Goal: Find specific page/section: Find specific page/section

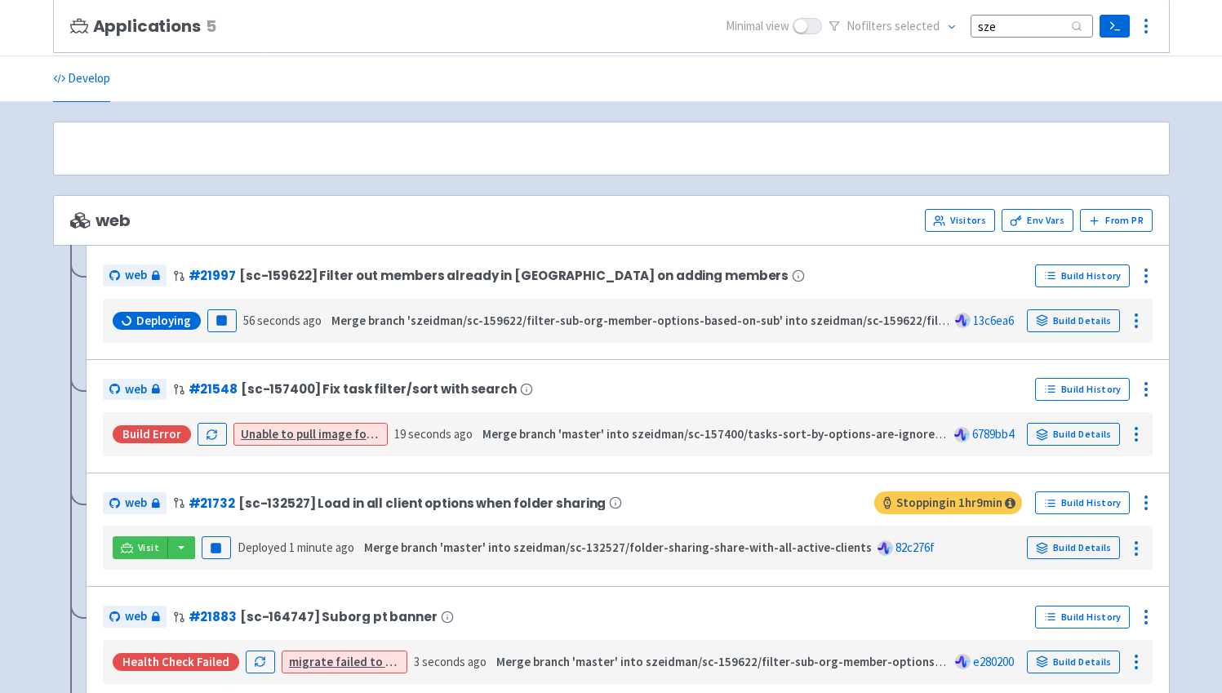
scroll to position [154, 0]
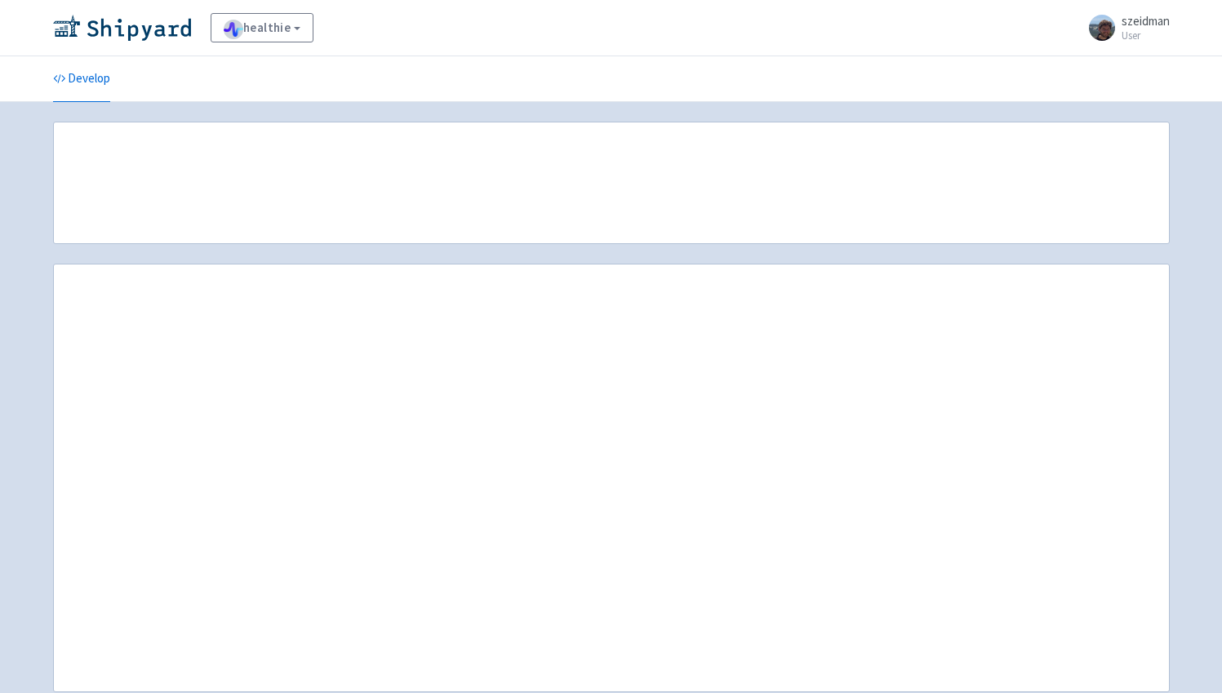
scroll to position [154, 0]
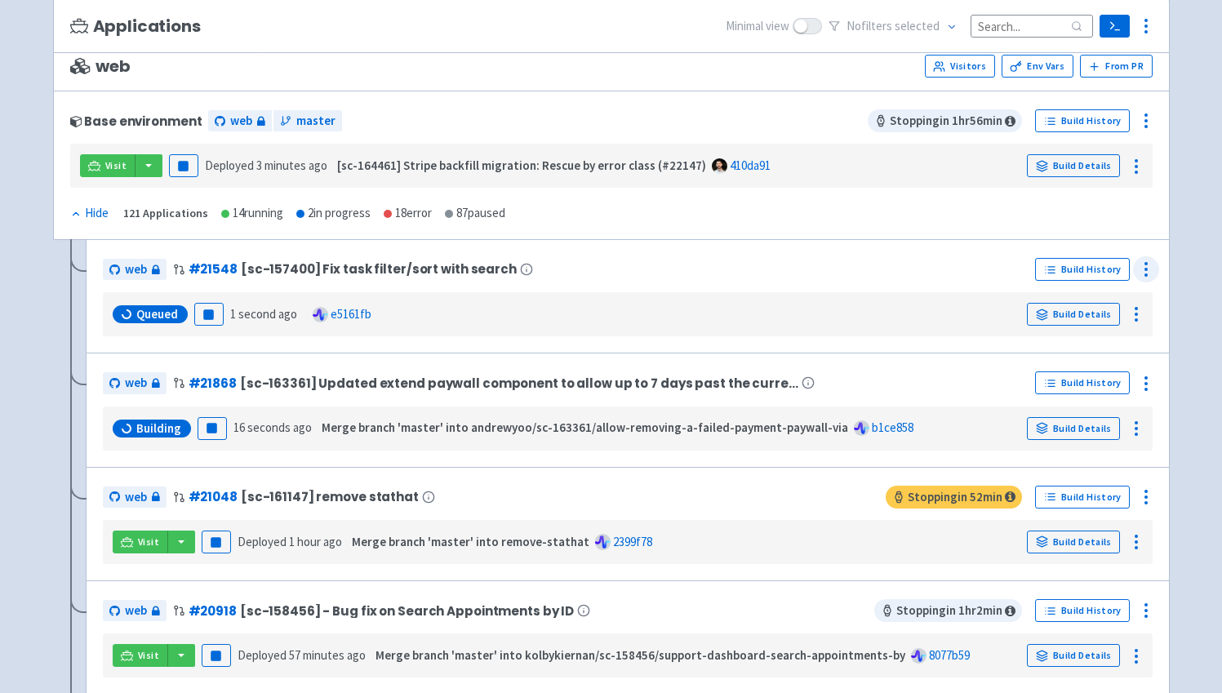
click at [1143, 278] on icon at bounding box center [1146, 269] width 20 height 20
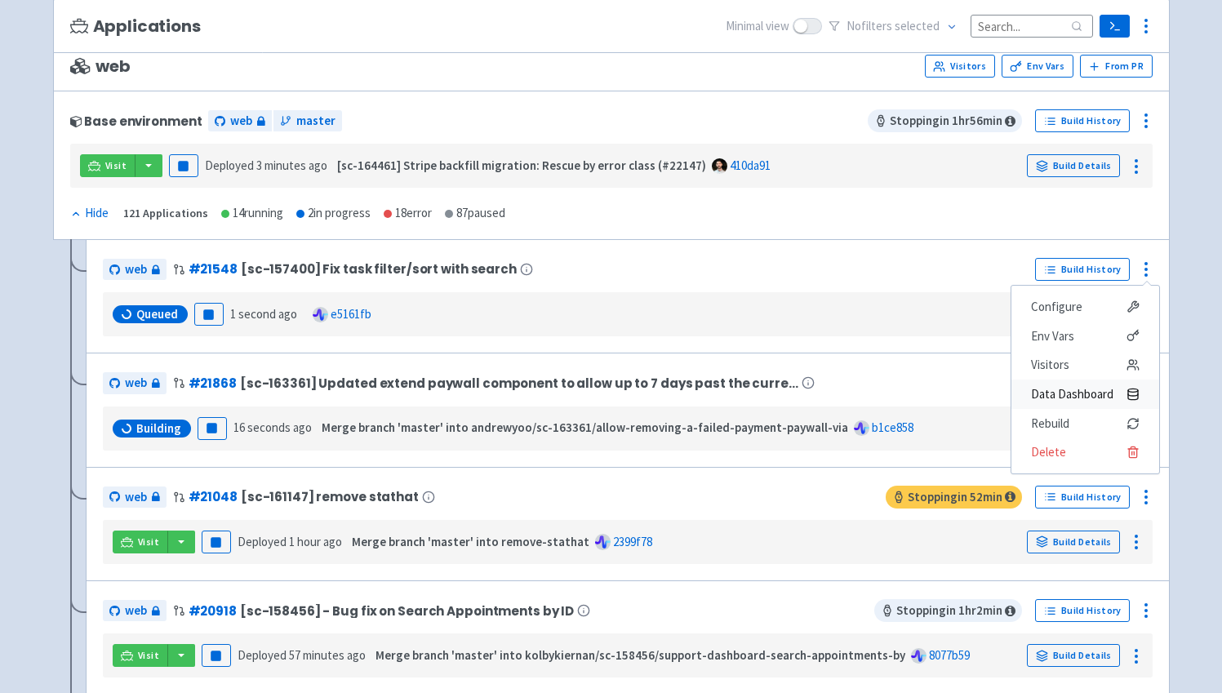
click at [1089, 391] on span "Data Dashboard" at bounding box center [1072, 394] width 82 height 23
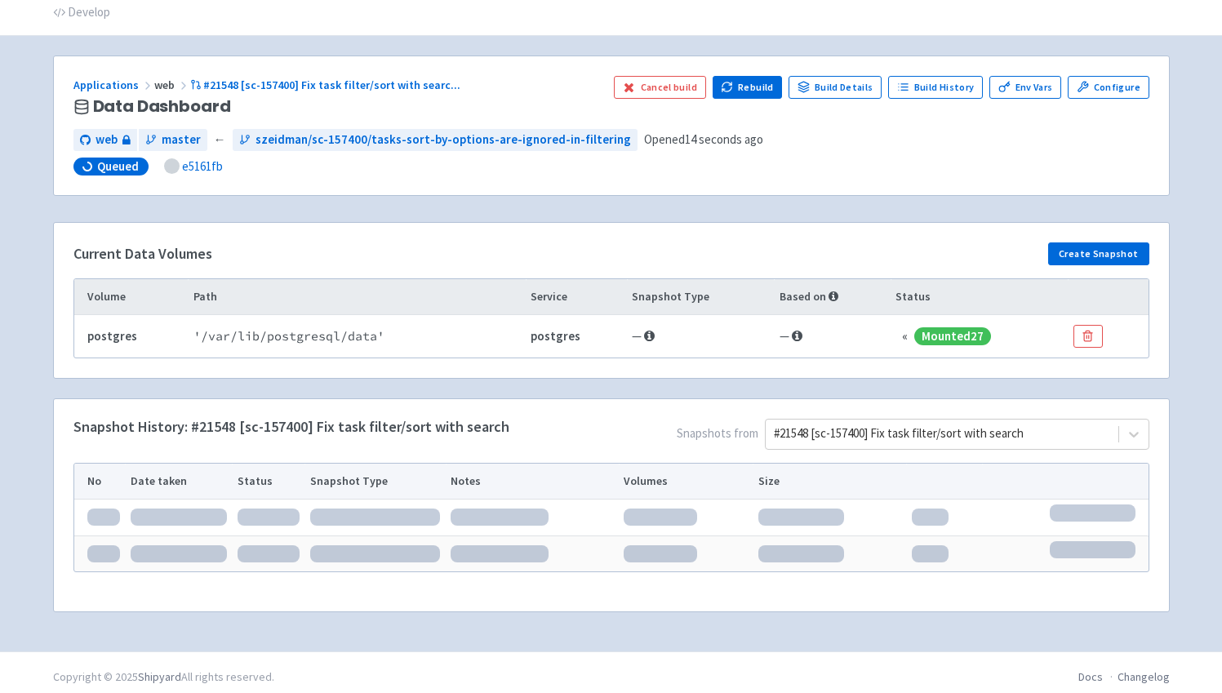
scroll to position [75, 0]
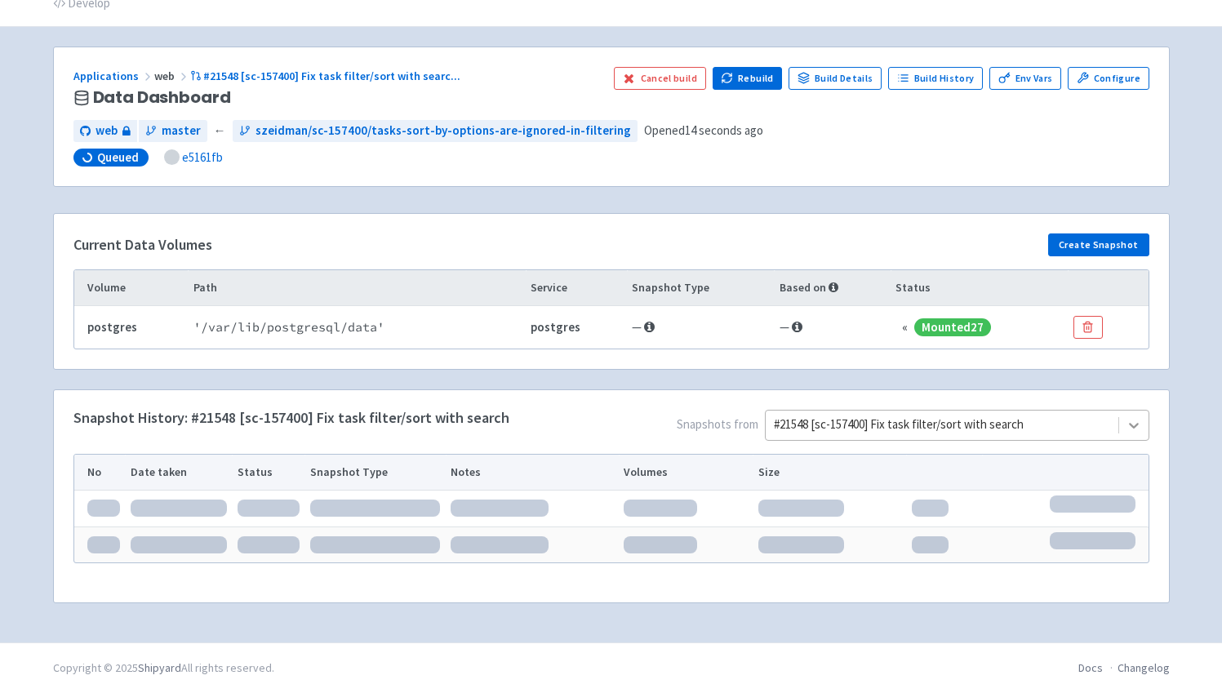
click at [1129, 429] on icon at bounding box center [1133, 425] width 16 height 16
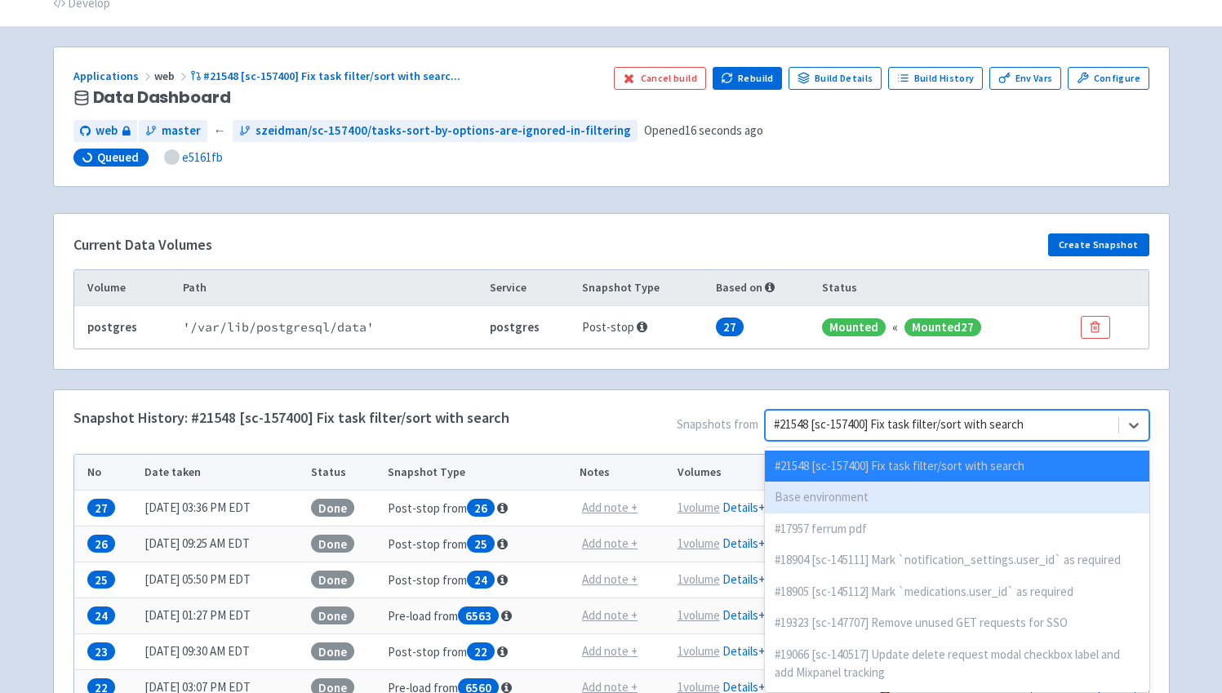
click at [1054, 494] on div "Base environment" at bounding box center [957, 497] width 384 height 32
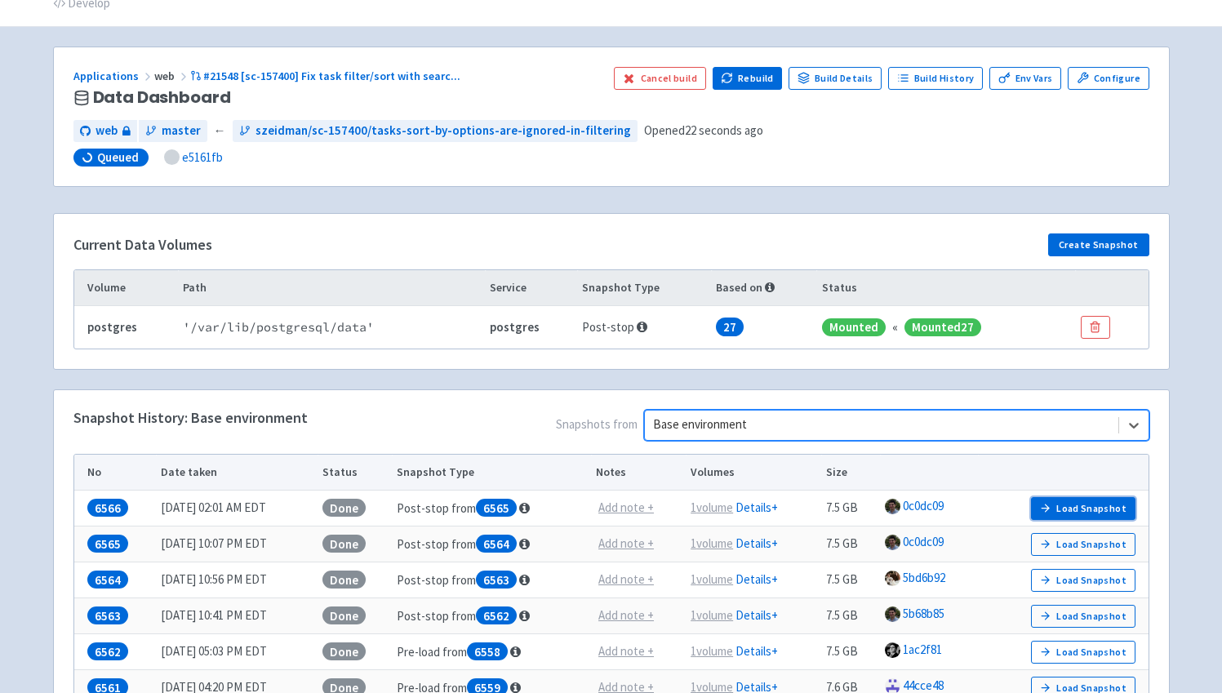
click at [1058, 506] on button "Load Snapshot" at bounding box center [1083, 508] width 104 height 23
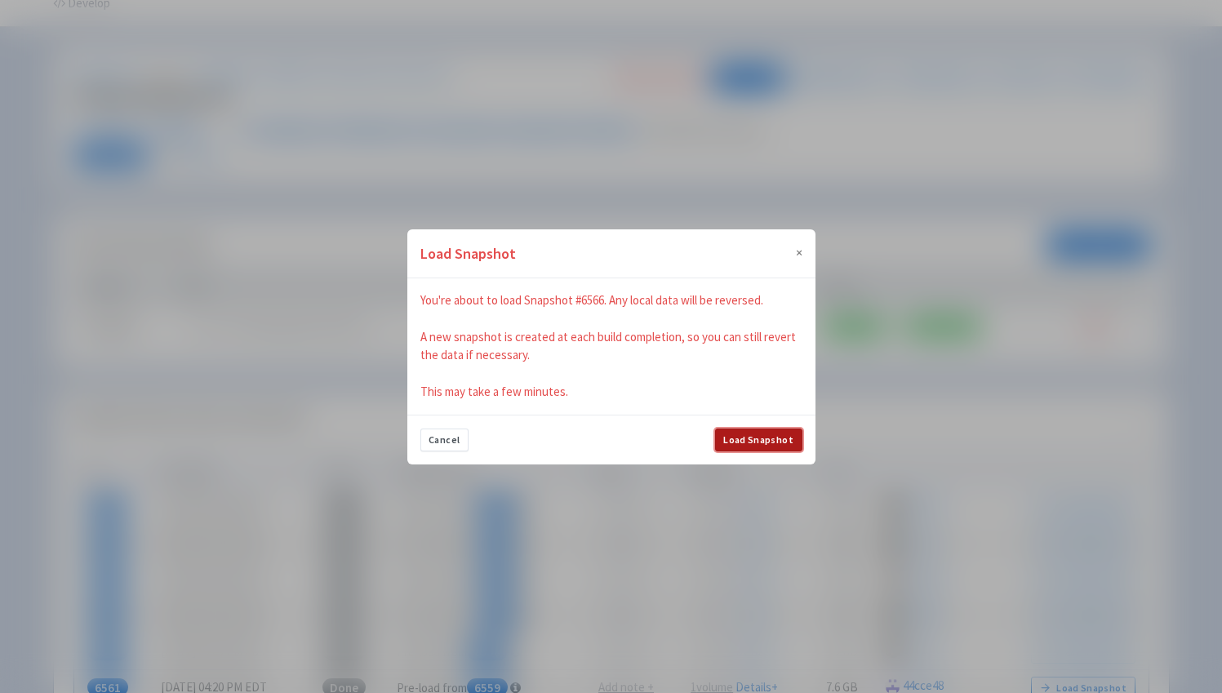
click at [783, 441] on button "Load Snapshot" at bounding box center [758, 439] width 87 height 23
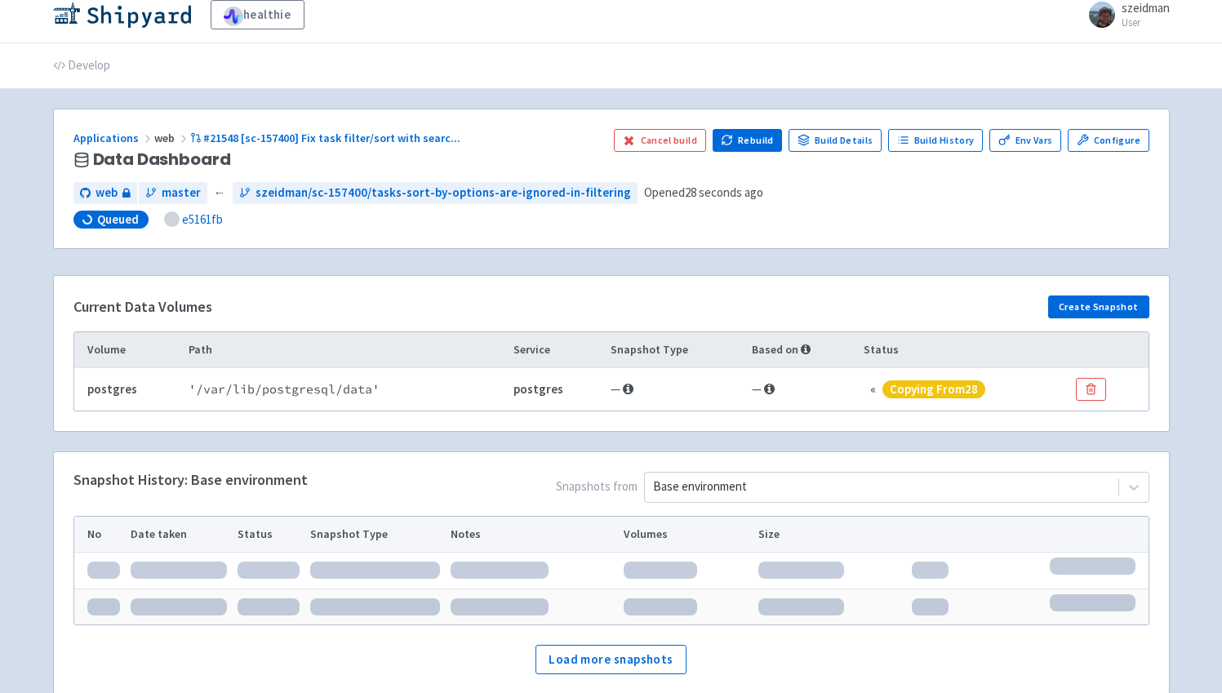
scroll to position [0, 0]
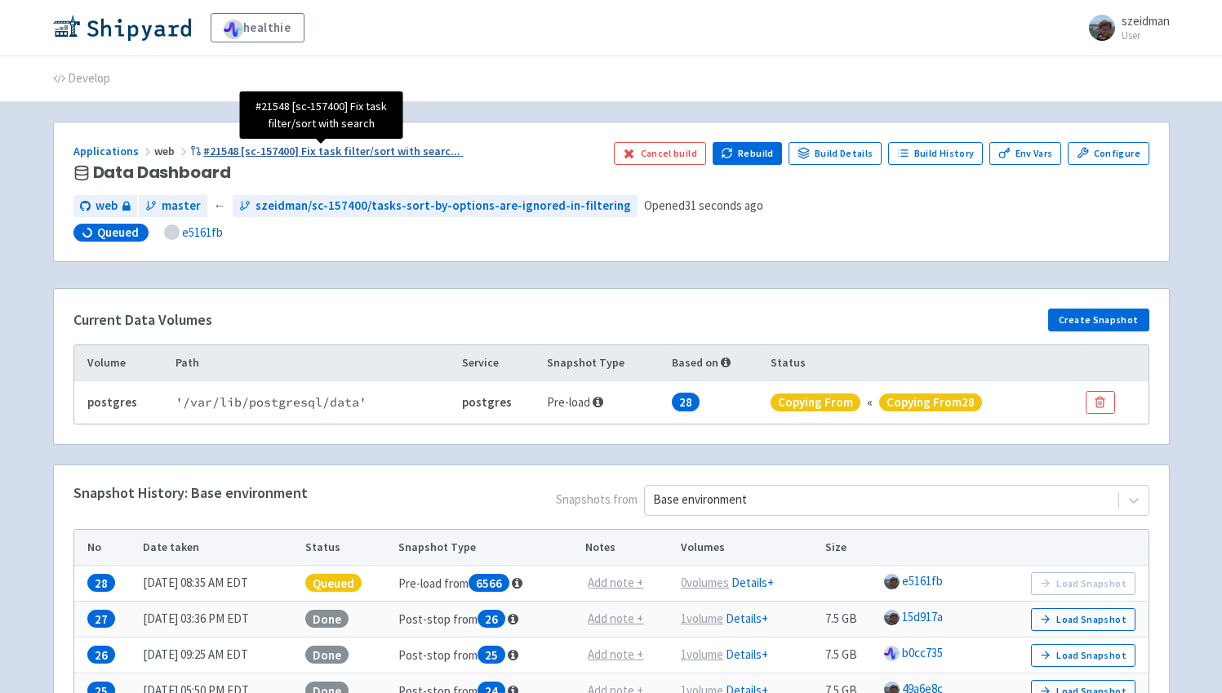
click at [233, 149] on span "#21548 [sc-157400] Fix task filter/sort with searc ..." at bounding box center [331, 151] width 257 height 15
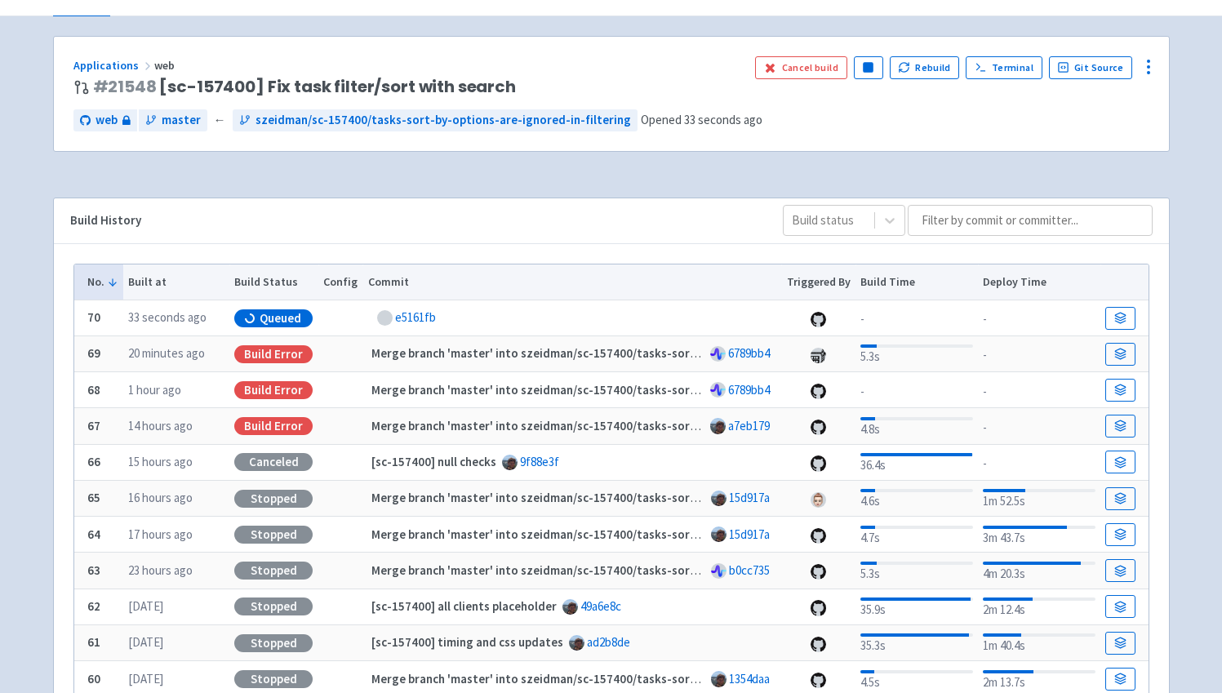
scroll to position [91, 0]
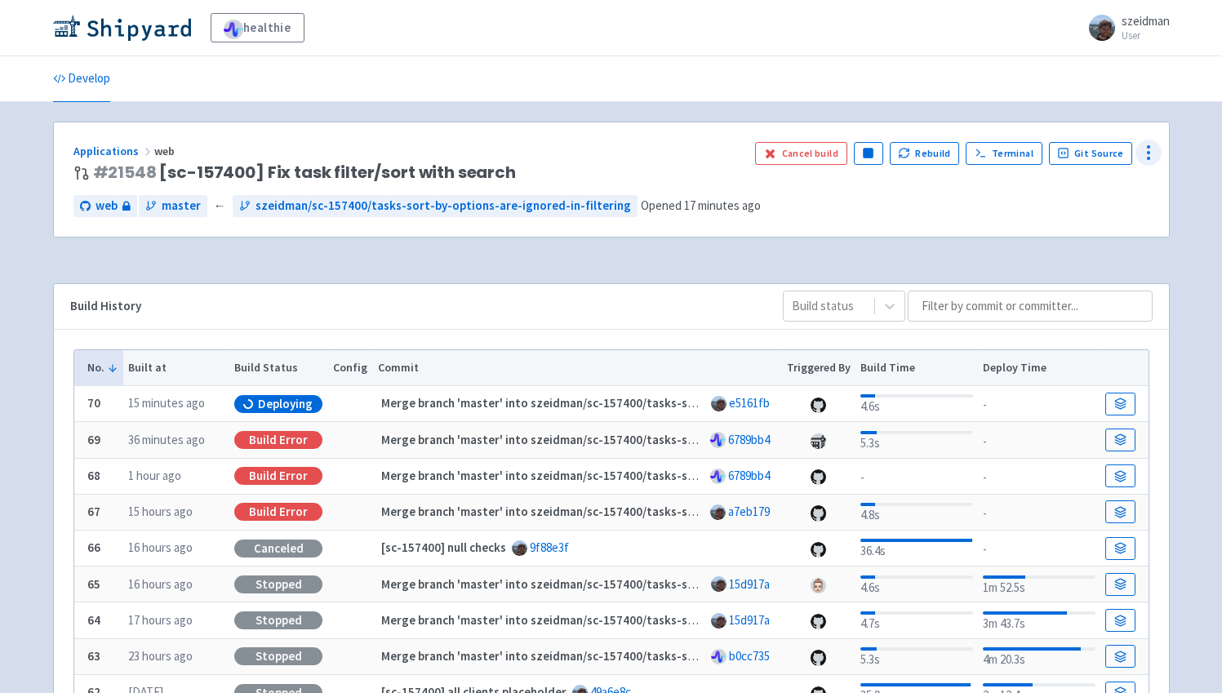
click at [1143, 154] on icon at bounding box center [1148, 153] width 20 height 20
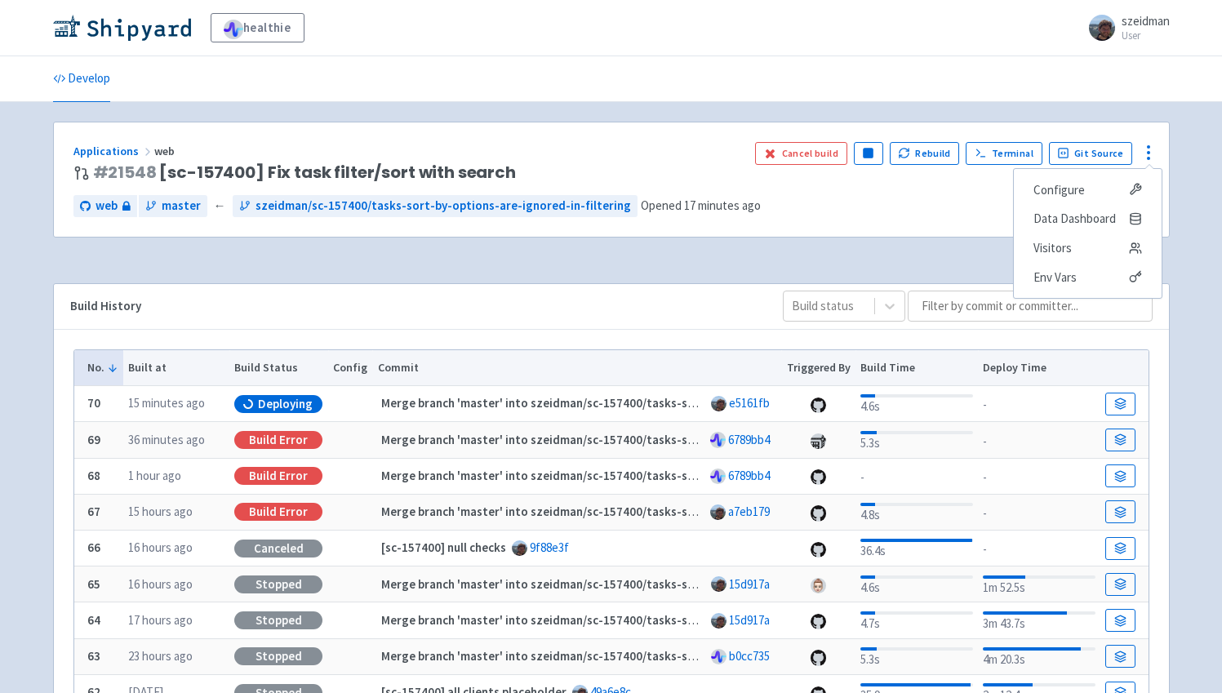
click at [1194, 157] on div "healthie szeidman User Profile Sign out Develop" at bounding box center [611, 515] width 1222 height 1031
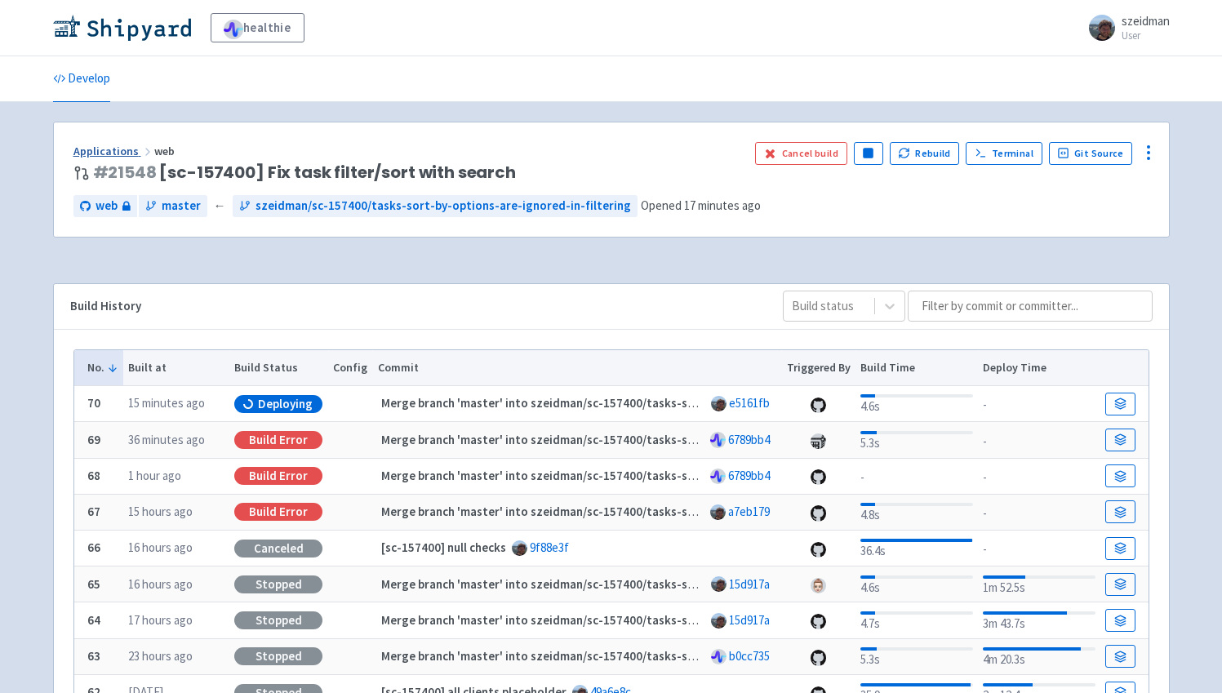
click at [120, 150] on link "Applications" at bounding box center [113, 151] width 81 height 15
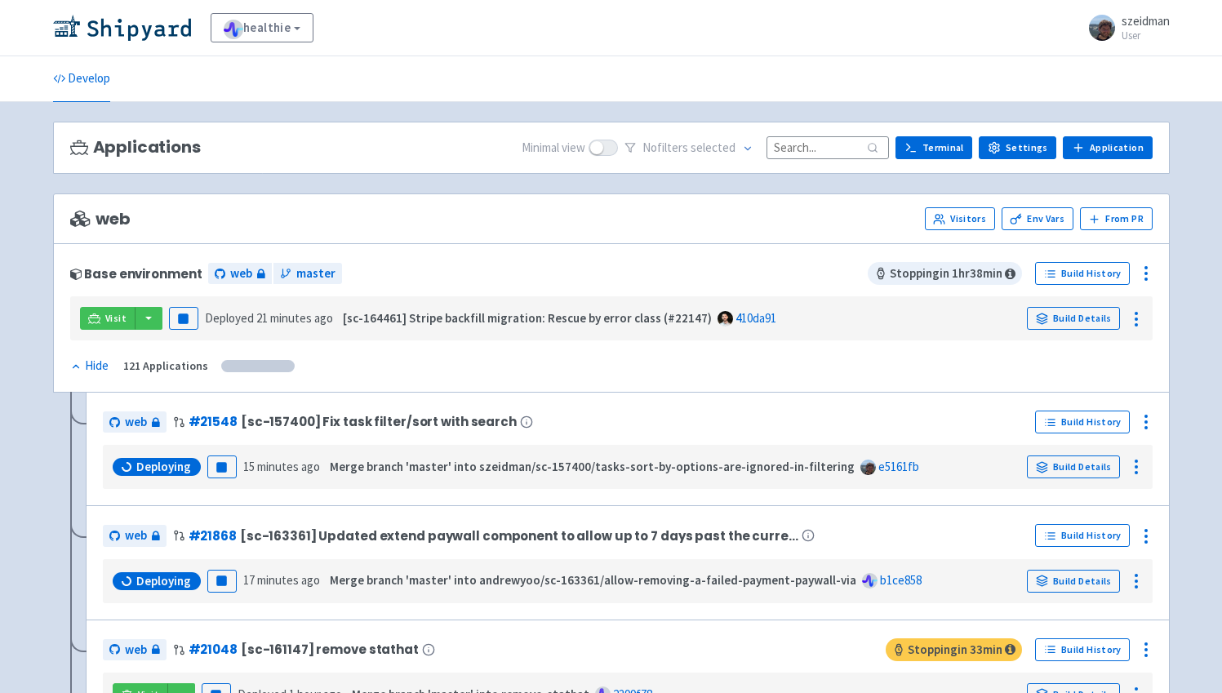
click at [798, 150] on input at bounding box center [827, 147] width 122 height 22
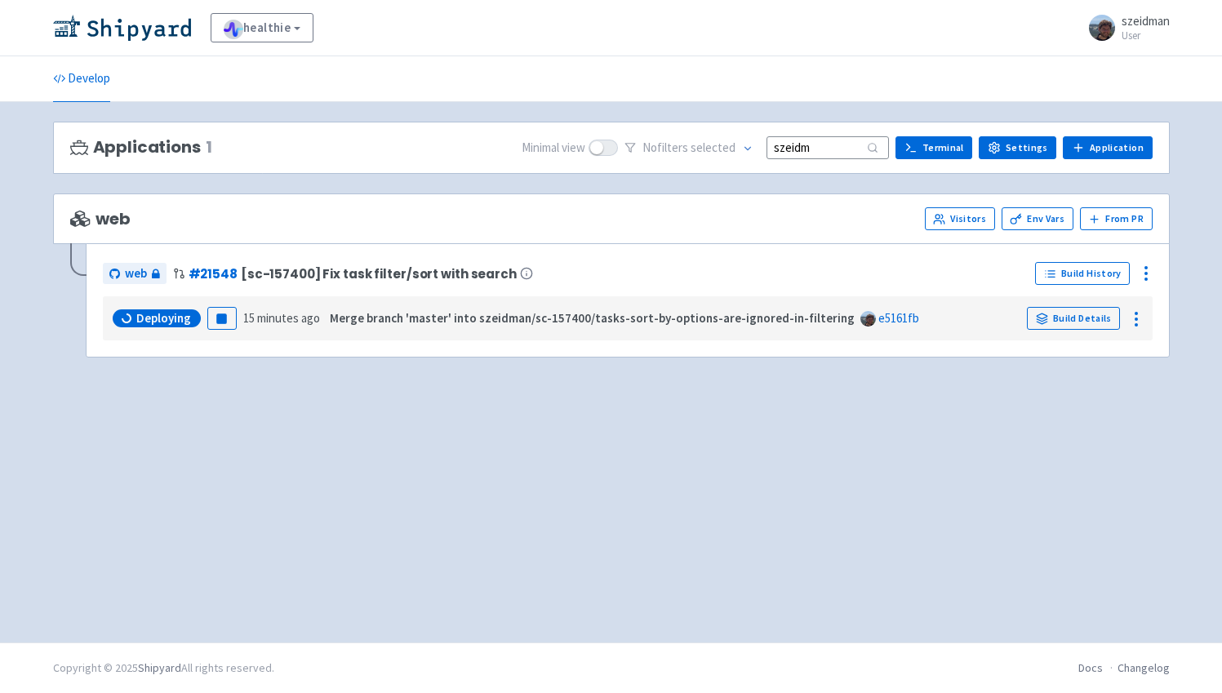
type input "szeidma"
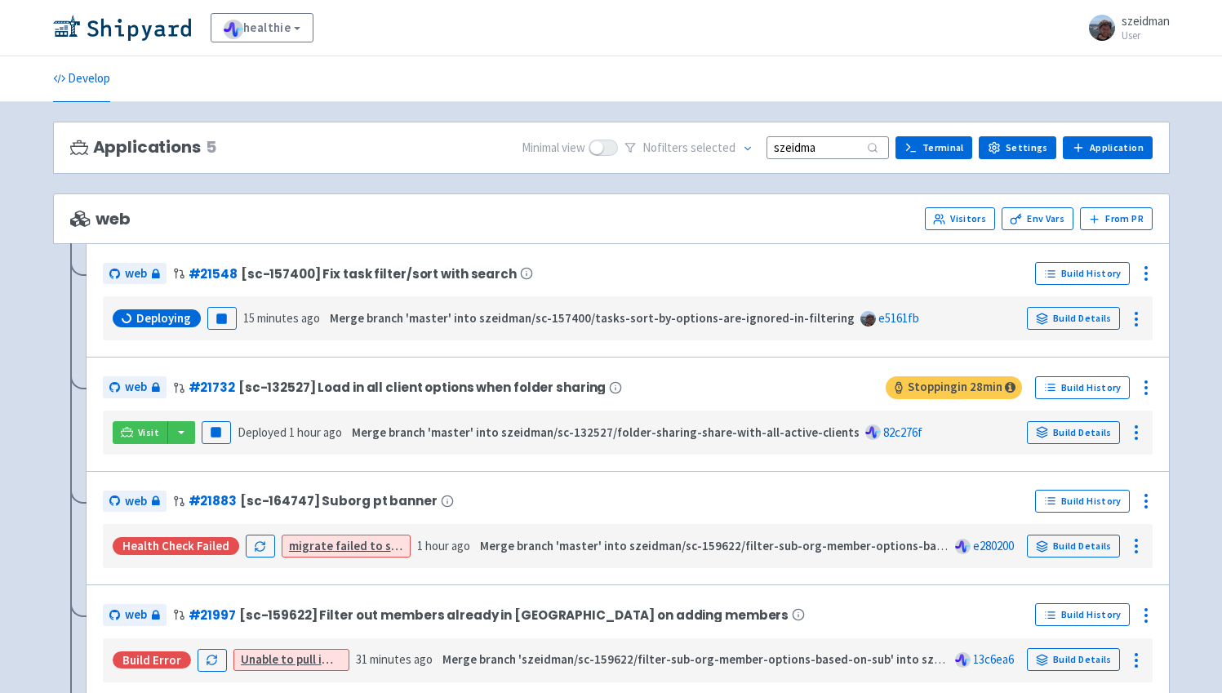
click at [820, 150] on input "szeidma" at bounding box center [827, 147] width 122 height 22
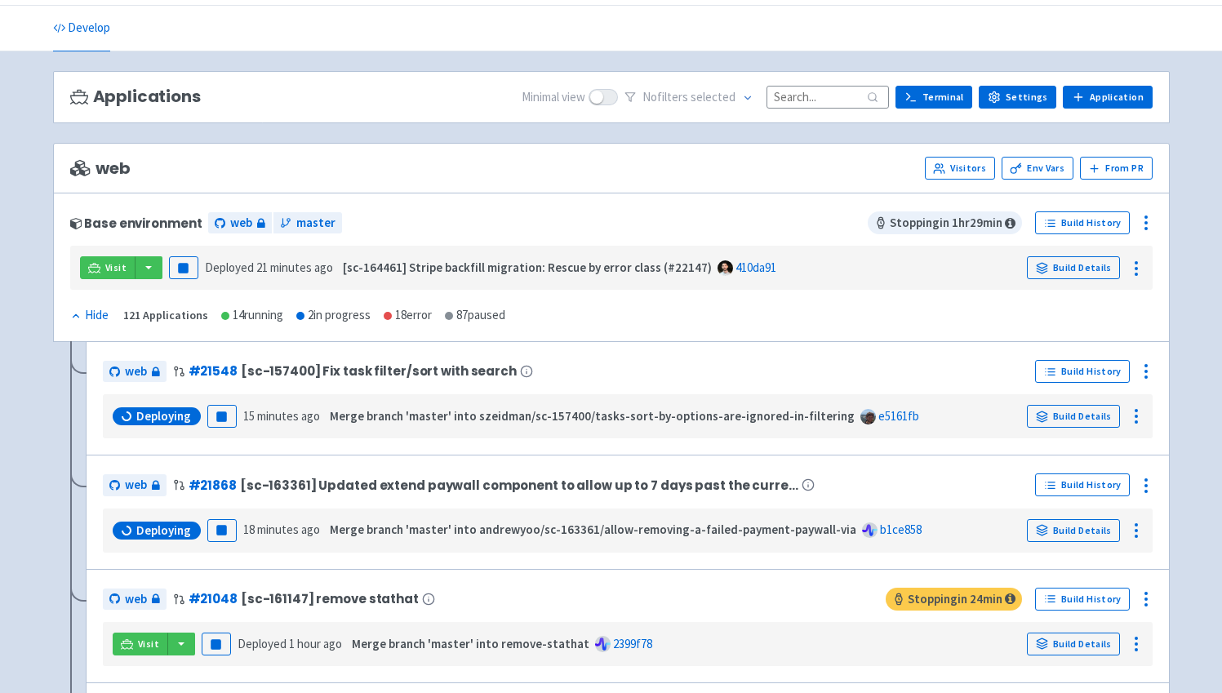
scroll to position [83, 0]
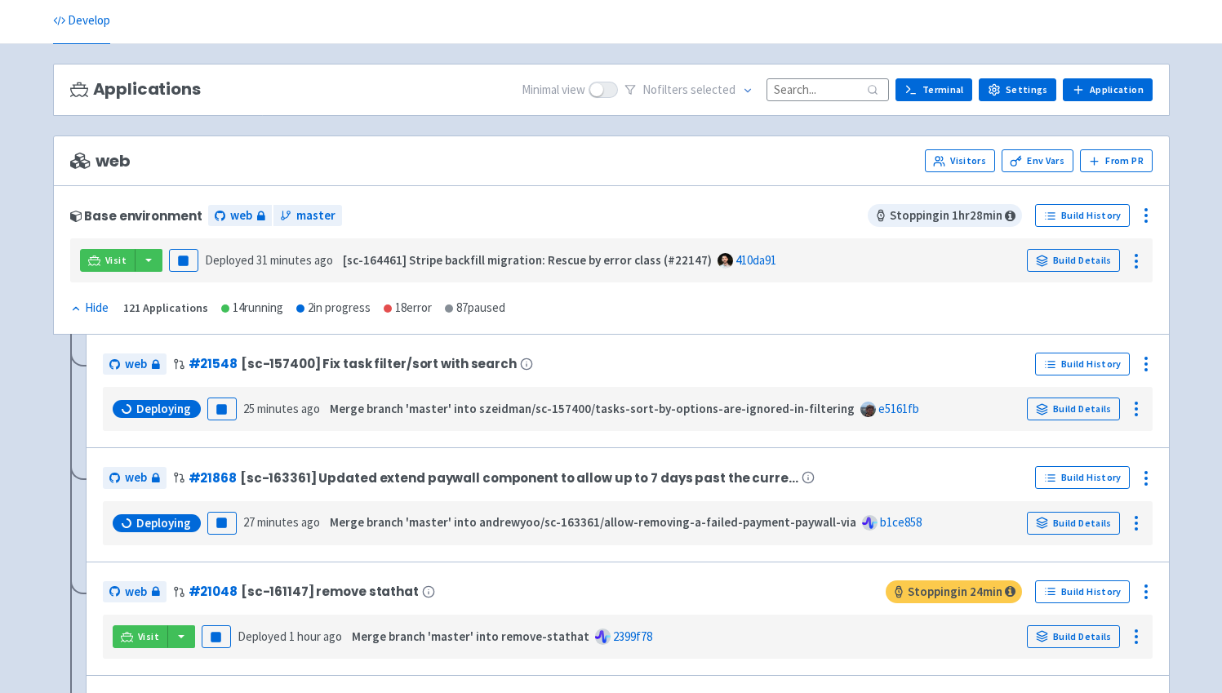
scroll to position [71, 0]
